Goal: Complete application form

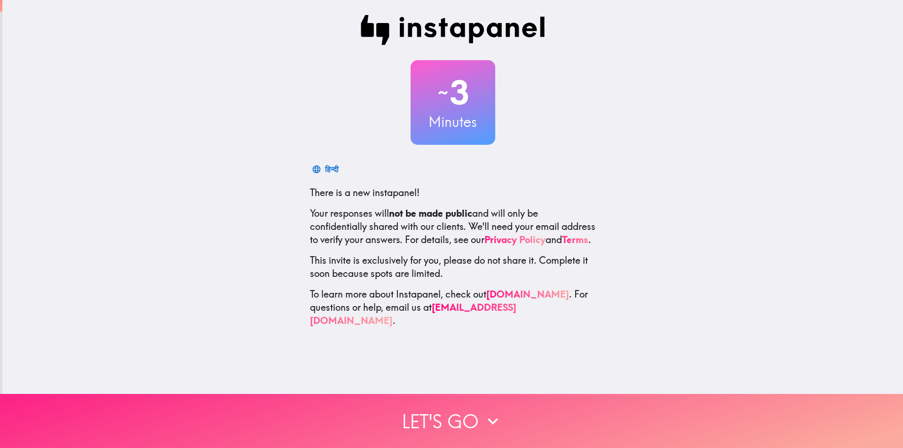
click at [430, 418] on button "Let's go" at bounding box center [451, 421] width 903 height 54
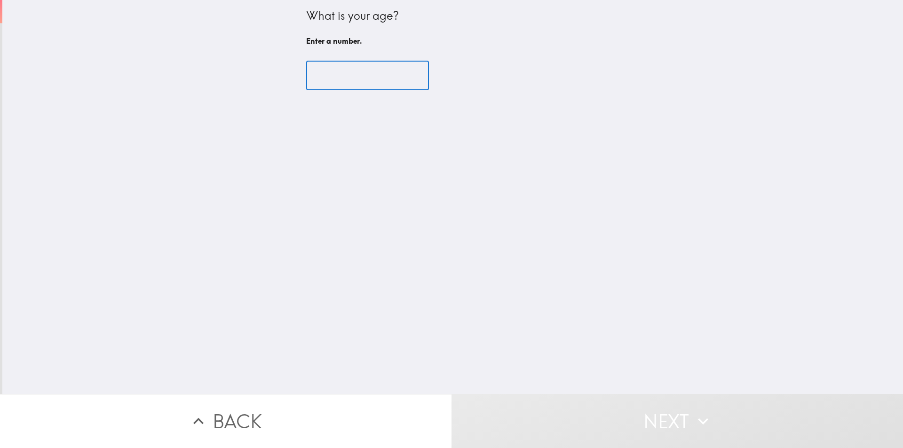
click at [354, 79] on input "number" at bounding box center [367, 75] width 123 height 29
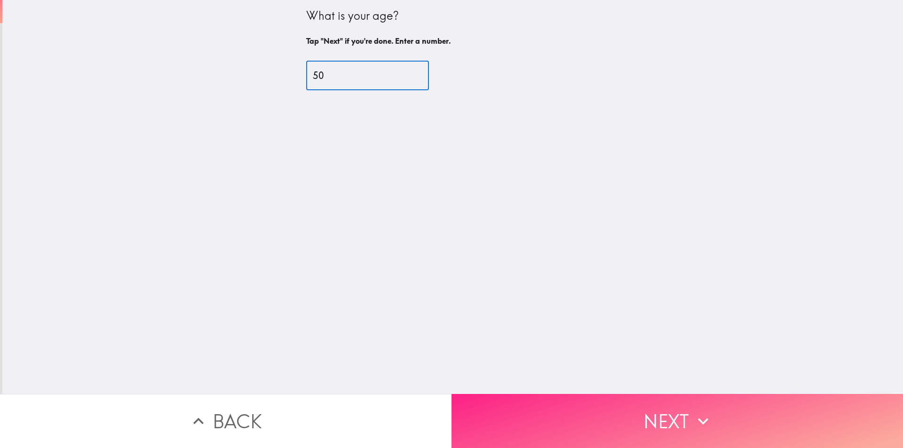
type input "50"
click at [638, 415] on button "Next" at bounding box center [678, 421] width 452 height 54
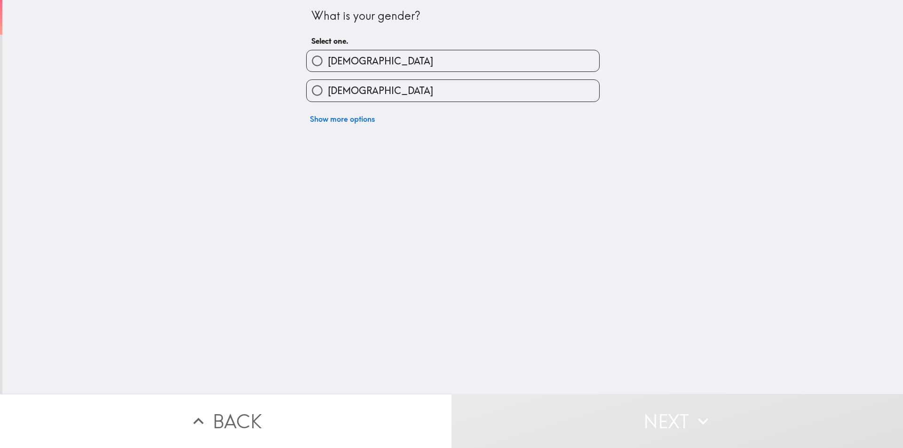
click at [315, 101] on input "[DEMOGRAPHIC_DATA]" at bounding box center [317, 90] width 21 height 21
radio input "true"
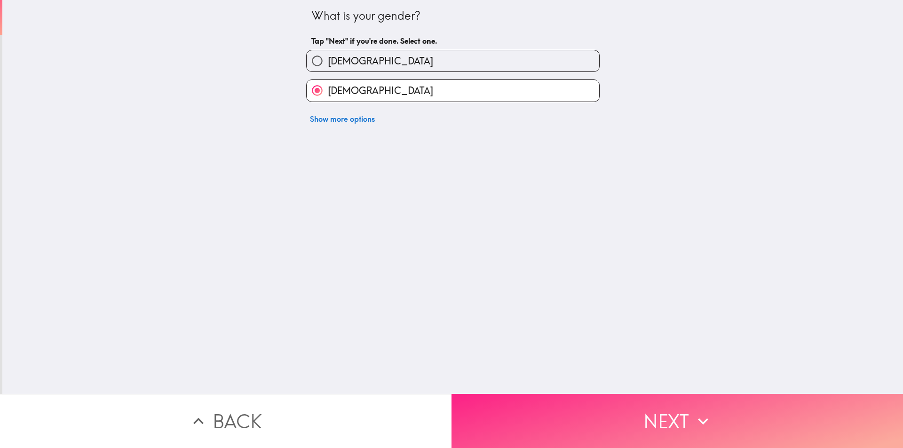
click at [589, 416] on button "Next" at bounding box center [678, 421] width 452 height 54
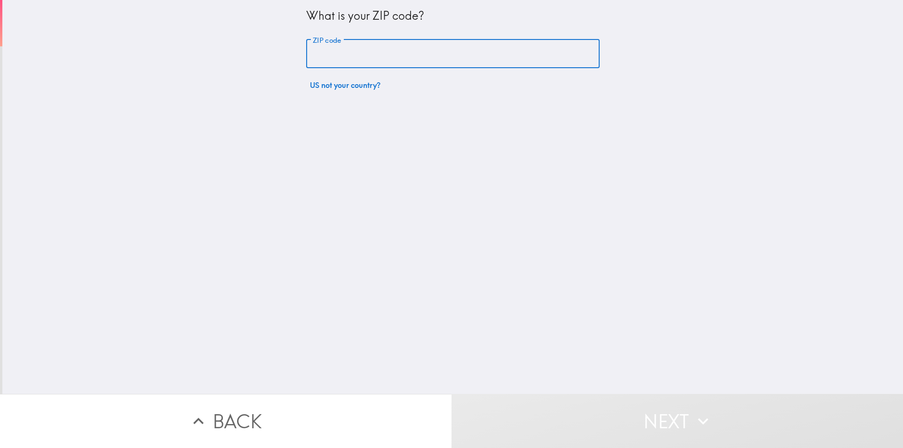
click at [331, 52] on input "ZIP code" at bounding box center [453, 54] width 294 height 29
type input "77662"
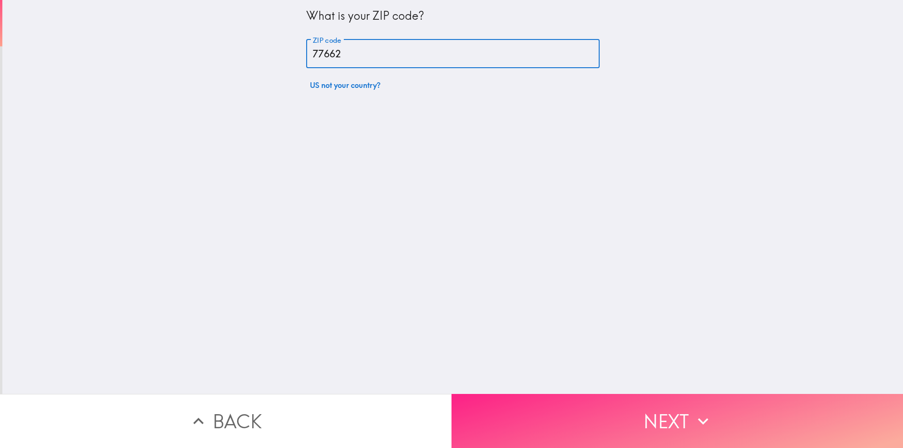
click at [558, 398] on button "Next" at bounding box center [678, 421] width 452 height 54
